Goal: Information Seeking & Learning: Find specific page/section

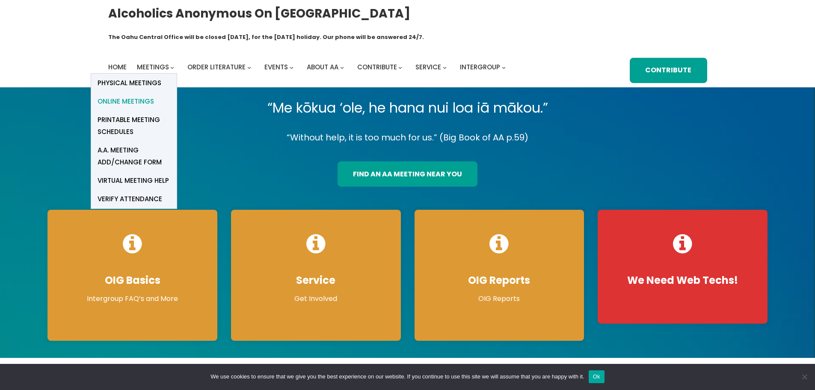
click at [137, 95] on span "Online Meetings" at bounding box center [126, 101] width 56 height 12
